Goal: Navigation & Orientation: Find specific page/section

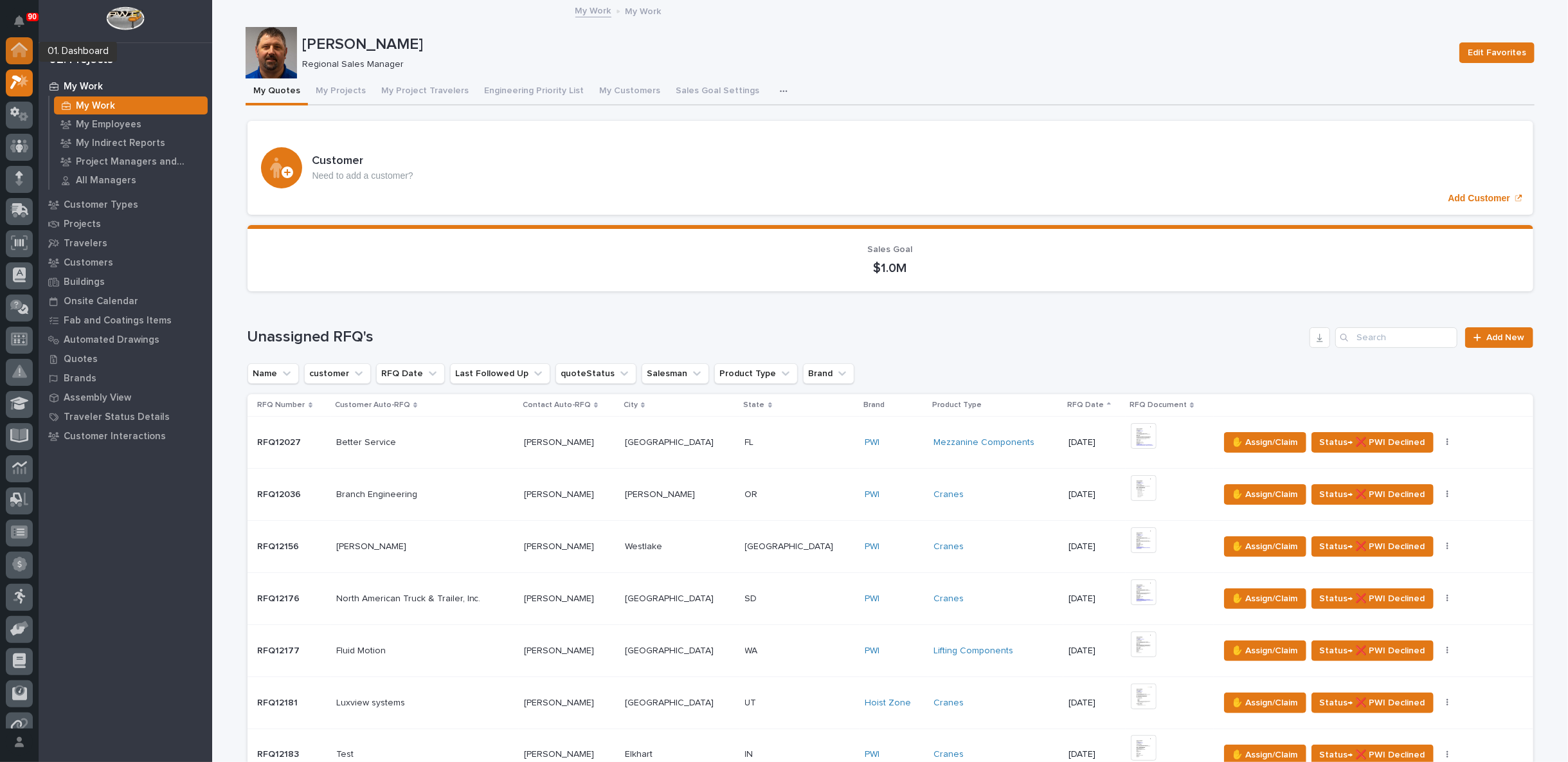
click at [19, 55] on icon at bounding box center [19, 50] width 17 height 15
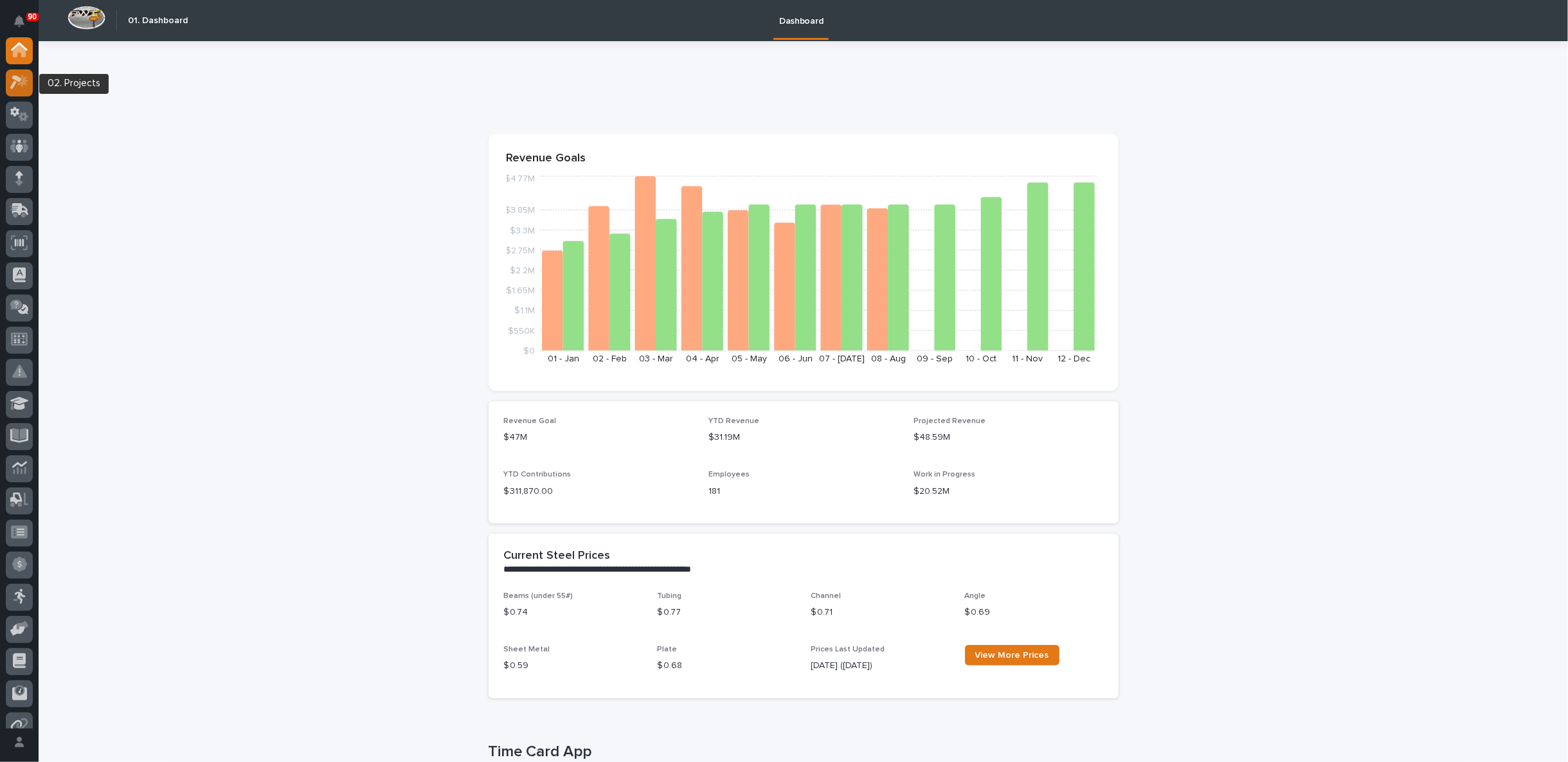
click at [25, 82] on icon at bounding box center [23, 80] width 11 height 13
